Goal: Task Accomplishment & Management: Complete application form

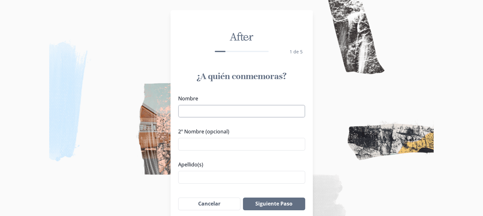
click at [209, 114] on input "Nombre" at bounding box center [241, 111] width 127 height 13
type input "[PERSON_NAME]"
click at [195, 172] on input "Apellido(s)" at bounding box center [241, 177] width 127 height 13
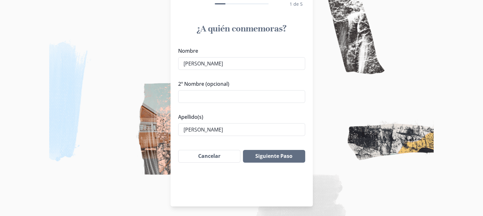
scroll to position [48, 0]
type input "[PERSON_NAME]"
click at [261, 153] on button "Siguiente Paso" at bounding box center [274, 155] width 62 height 13
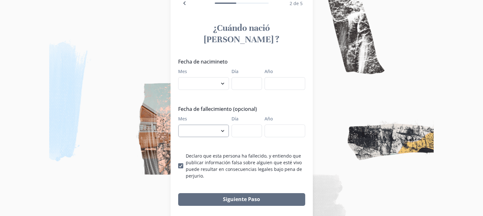
click at [208, 124] on select "enero febrero marzo [PERSON_NAME] [PERSON_NAME] septiembre octubre noviembre di…" at bounding box center [203, 130] width 51 height 13
select select "10"
click at [180, 124] on select "enero febrero marzo [PERSON_NAME] [PERSON_NAME] septiembre octubre noviembre di…" at bounding box center [203, 130] width 51 height 13
click at [248, 124] on input "Día" at bounding box center [247, 130] width 30 height 13
type input "02"
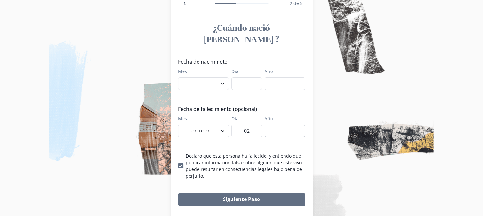
click at [274, 124] on input "Año" at bounding box center [285, 130] width 41 height 13
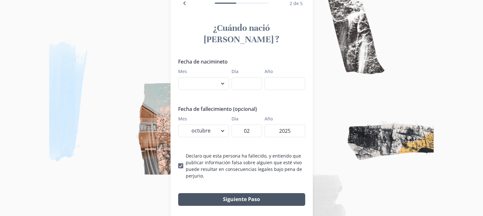
type input "2025"
click at [244, 193] on button "Siguiente Paso" at bounding box center [241, 199] width 127 height 13
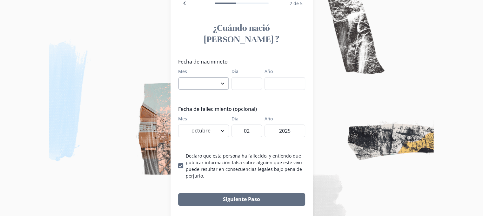
click at [198, 77] on select "enero febrero marzo [PERSON_NAME] [PERSON_NAME] septiembre octubre noviembre di…" at bounding box center [203, 83] width 51 height 13
click at [195, 77] on select "enero febrero marzo [PERSON_NAME] [PERSON_NAME] septiembre octubre noviembre di…" at bounding box center [203, 83] width 51 height 13
select select "1"
click at [180, 77] on select "enero febrero marzo [PERSON_NAME] [PERSON_NAME] septiembre octubre noviembre di…" at bounding box center [203, 83] width 51 height 13
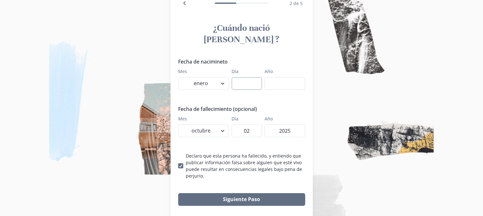
click at [245, 77] on input "Día" at bounding box center [247, 83] width 30 height 13
type input "01"
click at [300, 77] on input "Año" at bounding box center [285, 83] width 41 height 13
click at [296, 89] on div "Fecha de nacimineto Mes enero febrero marzo [PERSON_NAME] [PERSON_NAME] septiem…" at bounding box center [241, 118] width 127 height 121
click at [294, 77] on input "1935" at bounding box center [285, 83] width 41 height 13
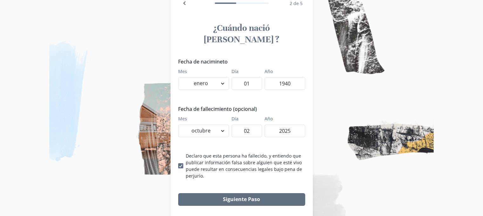
type input "1940"
click at [291, 86] on div "Fecha de nacimineto Mes enero febrero marzo [PERSON_NAME] [PERSON_NAME] septiem…" at bounding box center [241, 118] width 127 height 121
click at [296, 77] on input "1940" at bounding box center [285, 83] width 41 height 13
click at [288, 92] on div "Fecha de nacimineto Mes enero febrero marzo [PERSON_NAME] [PERSON_NAME] septiem…" at bounding box center [241, 118] width 127 height 121
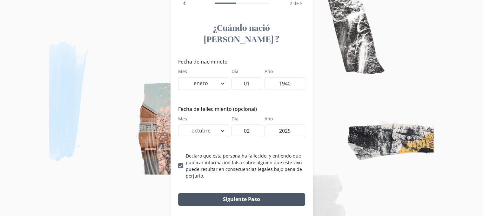
click at [244, 193] on button "Siguiente Paso" at bounding box center [241, 199] width 127 height 13
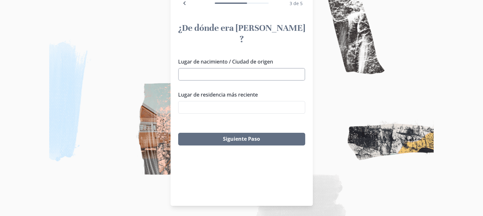
click at [221, 68] on input "Lugar de nacimiento / Ciudad de origen" at bounding box center [241, 74] width 127 height 13
click at [218, 101] on input "Lugar de residencia más reciente" at bounding box center [241, 107] width 127 height 13
click at [211, 68] on input "Lugar de nacimiento / Ciudad de origen" at bounding box center [241, 74] width 127 height 13
click at [205, 73] on li "[GEOGRAPHIC_DATA], [GEOGRAPHIC_DATA]" at bounding box center [244, 75] width 125 height 10
type input "[GEOGRAPHIC_DATA], [GEOGRAPHIC_DATA]"
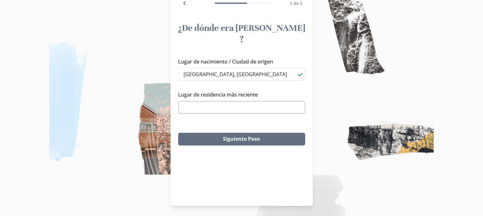
click at [201, 101] on input "Lugar de residencia más reciente" at bounding box center [241, 107] width 127 height 13
click at [218, 106] on li "San [PERSON_NAME], Jal., [GEOGRAPHIC_DATA]" at bounding box center [244, 108] width 126 height 10
type input "San [PERSON_NAME], Jal., [GEOGRAPHIC_DATA]"
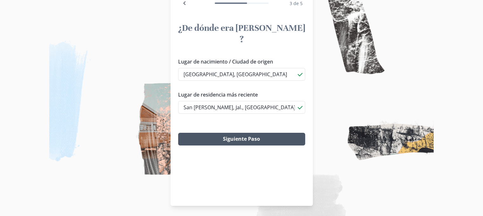
click at [226, 133] on button "Siguiente Paso" at bounding box center [241, 139] width 127 height 13
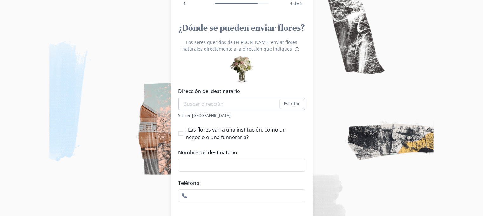
click at [228, 106] on input "Dirección del destinatario" at bounding box center [241, 103] width 127 height 13
type input "av jalisco 75 san [PERSON_NAME]"
click at [266, 145] on div "¿Las flores van a una institución, como un negocio o una funneraria? Nombre de …" at bounding box center [241, 164] width 127 height 76
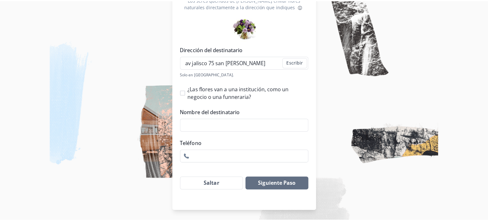
scroll to position [0, 0]
